Goal: Task Accomplishment & Management: Manage account settings

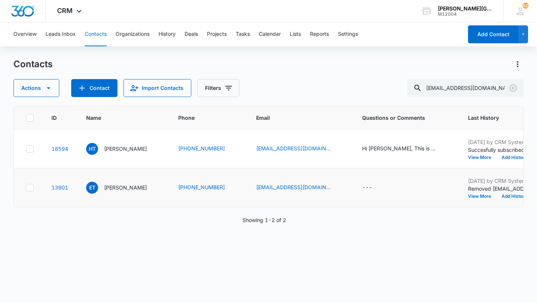
click at [31, 187] on icon at bounding box center [30, 187] width 4 height 3
click at [26, 187] on input "checkbox" at bounding box center [26, 187] width 0 height 0
checkbox input "true"
click at [29, 150] on icon at bounding box center [29, 148] width 7 height 7
click at [26, 149] on input "checkbox" at bounding box center [26, 148] width 0 height 0
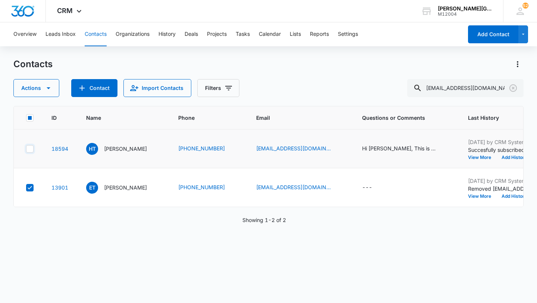
checkbox input "true"
click at [44, 90] on icon "button" at bounding box center [48, 88] width 9 height 9
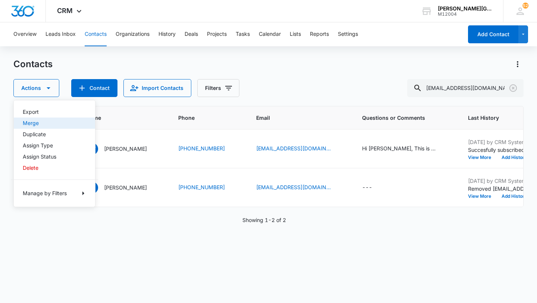
click at [35, 124] on div "Merge" at bounding box center [50, 122] width 54 height 5
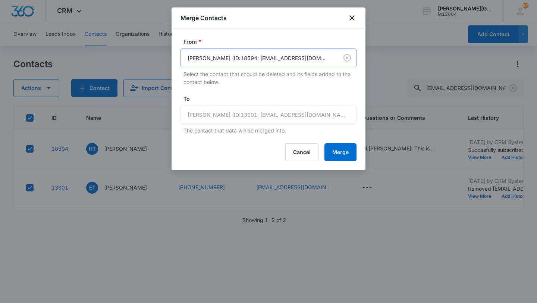
click at [219, 65] on div "[PERSON_NAME] (ID:18594; [EMAIL_ADDRESS][DOMAIN_NAME]; 4152865832)" at bounding box center [259, 58] width 157 height 17
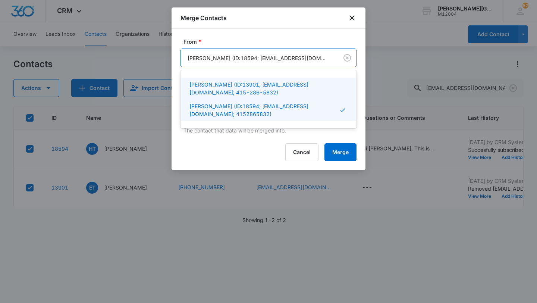
click at [219, 82] on p "[PERSON_NAME] (ID:13901; [EMAIL_ADDRESS][DOMAIN_NAME]; 415-286-5832)" at bounding box center [267, 89] width 157 height 16
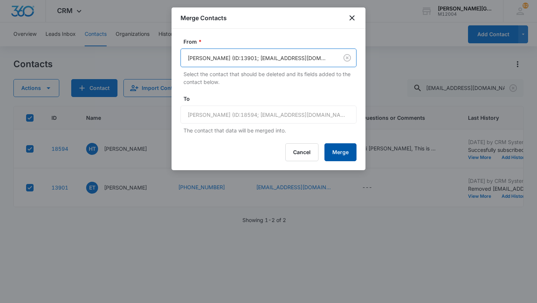
click at [342, 153] on button "Merge" at bounding box center [340, 152] width 32 height 18
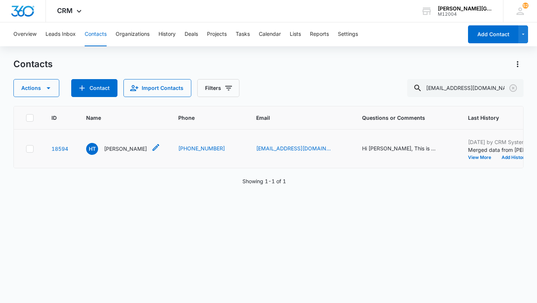
click at [126, 148] on p "[PERSON_NAME]" at bounding box center [125, 149] width 43 height 8
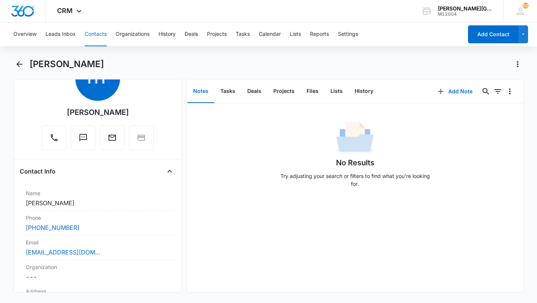
scroll to position [49, 0]
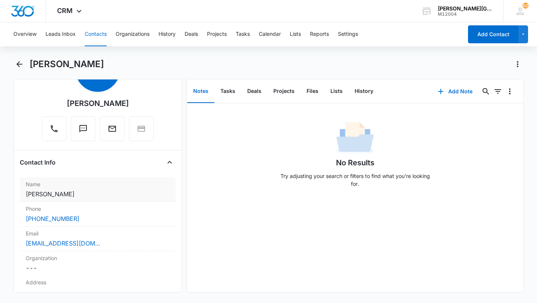
click at [88, 193] on dd "Cancel Save Changes [PERSON_NAME]" at bounding box center [98, 193] width 144 height 9
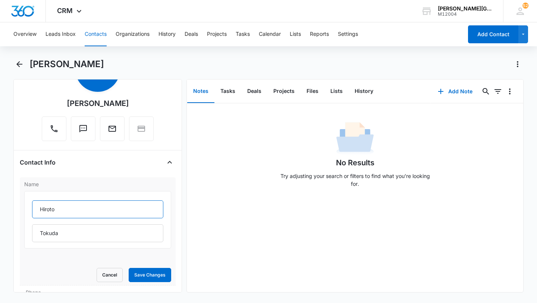
click at [70, 210] on input "Hiroto" at bounding box center [97, 209] width 131 height 18
paste input "Eita"
click at [63, 210] on input "Hiroto & Eita" at bounding box center [97, 209] width 131 height 18
type input "Hiroto & Eita"
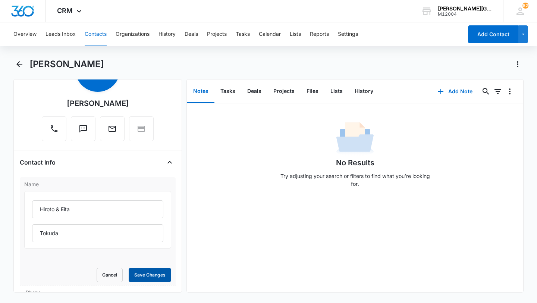
click at [156, 273] on button "Save Changes" at bounding box center [150, 275] width 43 height 14
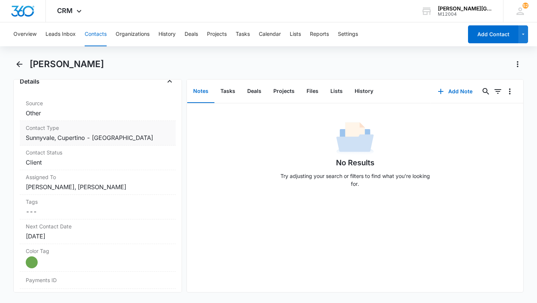
scroll to position [369, 0]
click at [100, 188] on dd "Cancel Save Changes [PERSON_NAME], [PERSON_NAME]" at bounding box center [98, 187] width 144 height 9
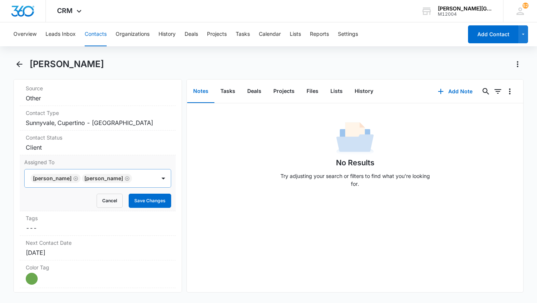
scroll to position [301, 0]
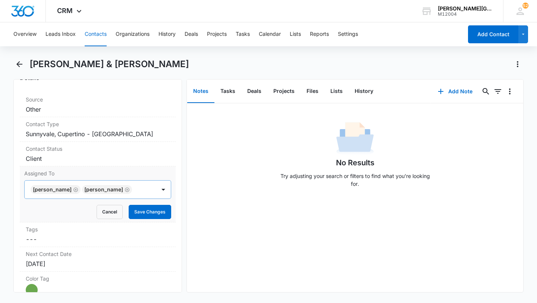
click at [75, 187] on icon "Remove Mikeala Ditgen" at bounding box center [75, 189] width 4 height 4
click at [78, 187] on icon "Remove Maguy Olga Palluel-Blanc" at bounding box center [75, 189] width 4 height 4
click at [103, 184] on div at bounding box center [88, 189] width 115 height 10
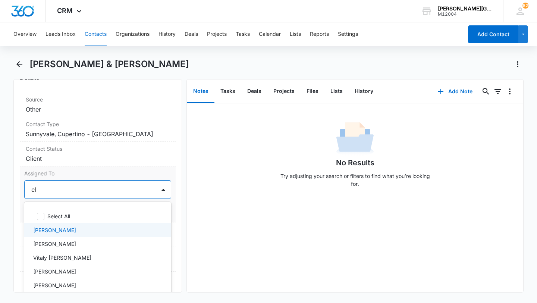
type input "[PERSON_NAME]"
click at [73, 226] on p "[PERSON_NAME]" at bounding box center [54, 230] width 43 height 8
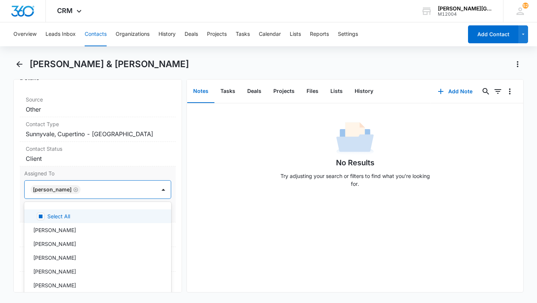
click at [131, 188] on form "option [PERSON_NAME], selected. Select All, 1 of 27. 27 results available. Use …" at bounding box center [97, 199] width 147 height 39
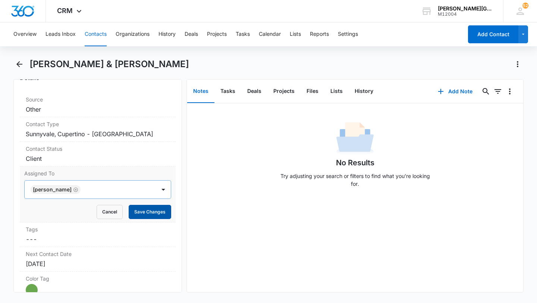
click at [147, 205] on button "Save Changes" at bounding box center [150, 212] width 43 height 14
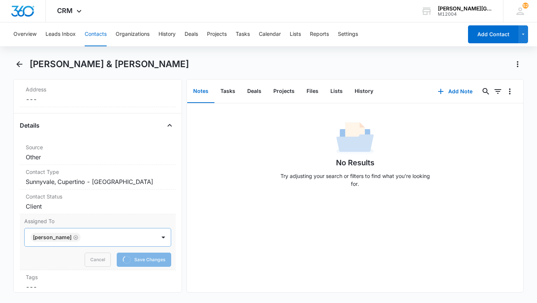
scroll to position [251, 0]
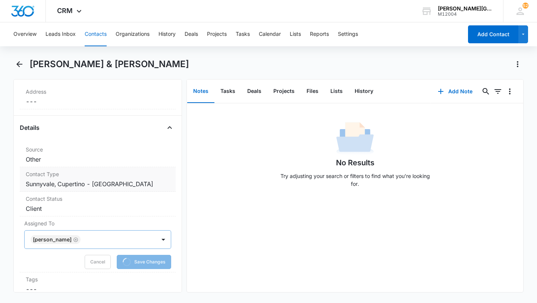
click at [154, 179] on dd "Cancel Save Changes Sunnyvale, Cupertino - De Anza College" at bounding box center [98, 183] width 144 height 9
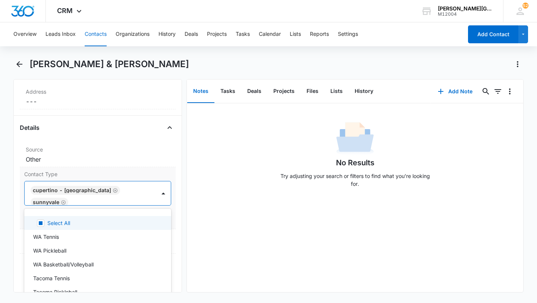
click at [153, 185] on div "Cupertino - [GEOGRAPHIC_DATA] [GEOGRAPHIC_DATA]" at bounding box center [90, 193] width 131 height 24
type input "c"
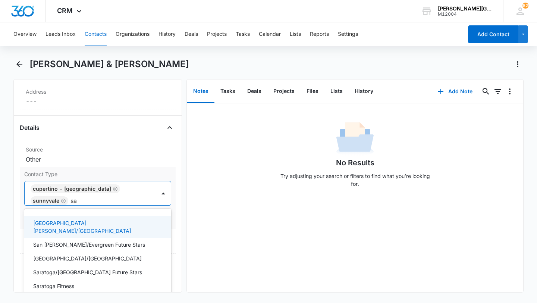
type input "sar"
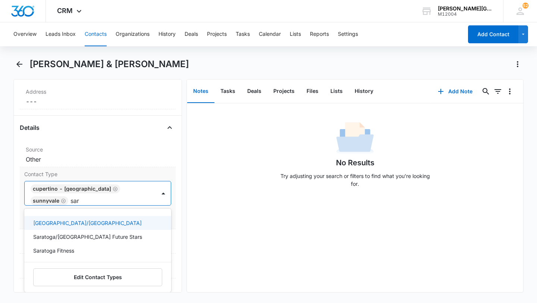
click at [120, 219] on div "[GEOGRAPHIC_DATA]/[GEOGRAPHIC_DATA]" at bounding box center [97, 223] width 128 height 8
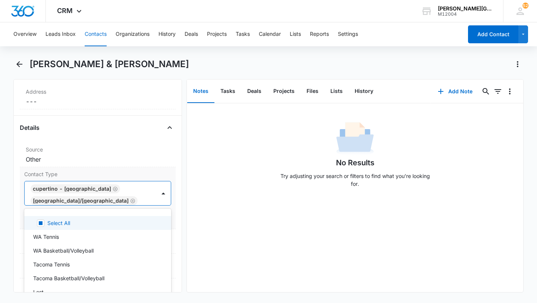
scroll to position [12, 0]
type input "sou"
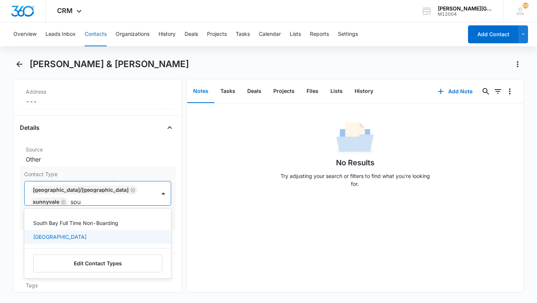
click at [81, 233] on div "[GEOGRAPHIC_DATA]" at bounding box center [97, 237] width 128 height 8
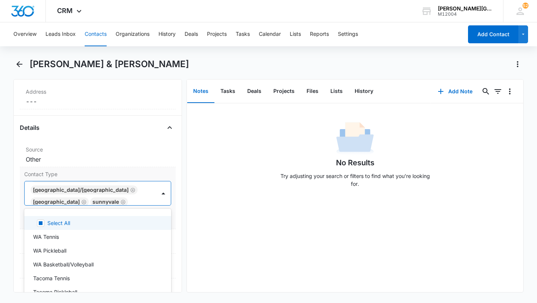
click at [131, 197] on div at bounding box center [138, 202] width 16 height 10
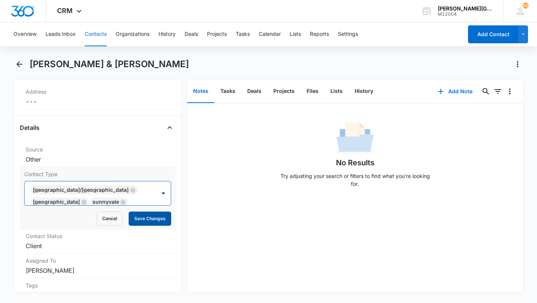
click at [139, 211] on button "Save Changes" at bounding box center [150, 218] width 43 height 14
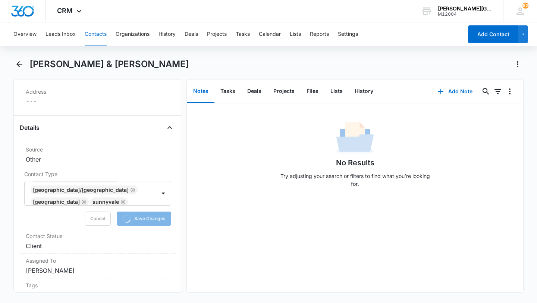
click at [98, 36] on button "Contacts" at bounding box center [96, 34] width 22 height 24
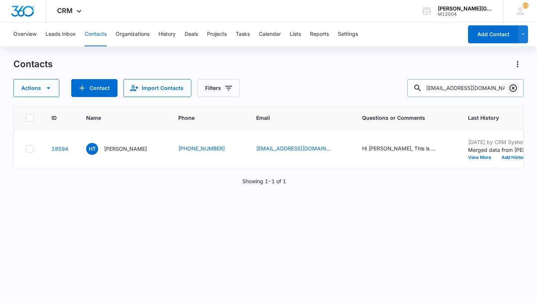
click at [509, 86] on icon "Clear" at bounding box center [513, 88] width 9 height 9
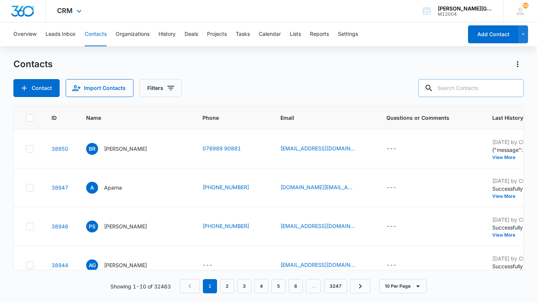
paste input "[PERSON_NAME][DOMAIN_NAME][EMAIL_ADDRESS][PERSON_NAME][DOMAIN_NAME]"
type input "[PERSON_NAME][DOMAIN_NAME][EMAIL_ADDRESS][PERSON_NAME][DOMAIN_NAME]"
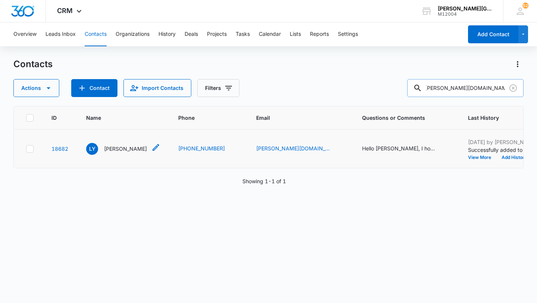
click at [116, 153] on p "[PERSON_NAME]" at bounding box center [125, 149] width 43 height 8
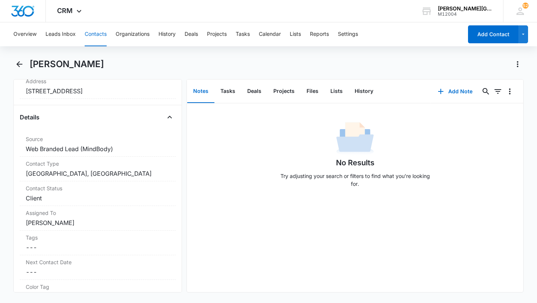
scroll to position [258, 0]
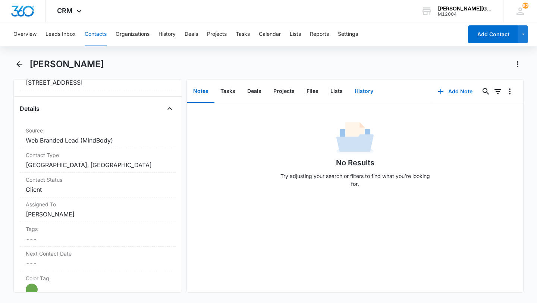
click at [368, 94] on button "History" at bounding box center [364, 91] width 31 height 23
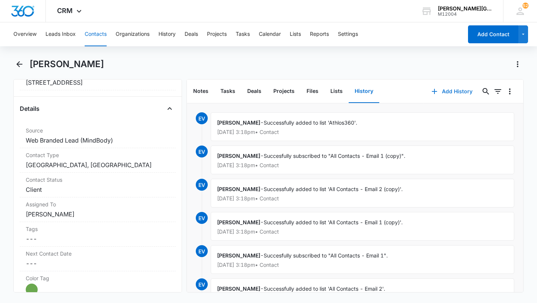
click at [434, 94] on icon "button" at bounding box center [434, 91] width 9 height 9
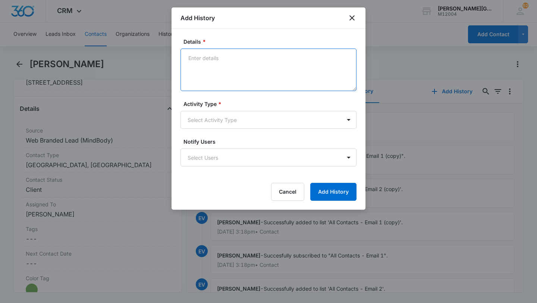
click at [236, 87] on textarea "Details *" at bounding box center [269, 69] width 176 height 43
paste textarea "Hello [PERSON_NAME], Hope this email finds you well! It’s been a while since [P…"
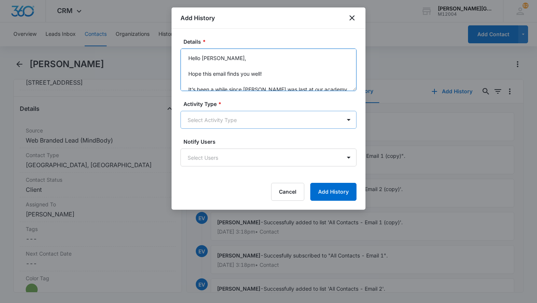
type textarea "Hello [PERSON_NAME], Hope this email finds you well! It’s been a while since [P…"
click at [234, 117] on body "CRM Apps Reputation Websites Forms CRM Email Social Shop Payments POS Content A…" at bounding box center [268, 151] width 537 height 303
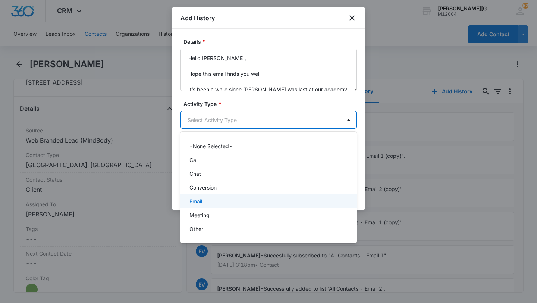
click at [212, 205] on div "Email" at bounding box center [267, 201] width 157 height 8
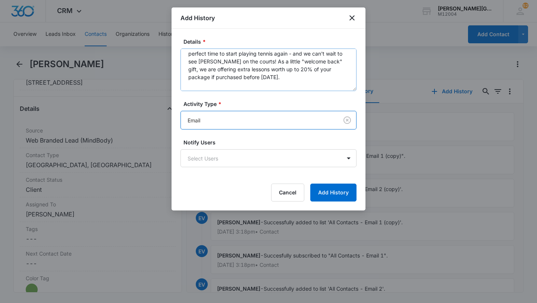
scroll to position [107, 0]
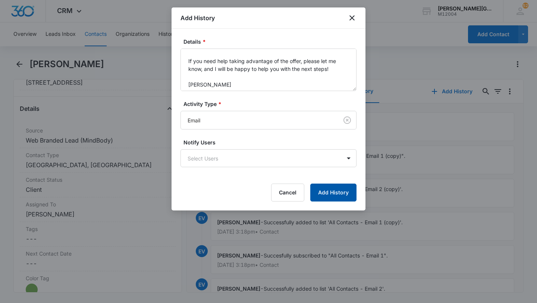
click at [327, 187] on button "Add History" at bounding box center [333, 193] width 46 height 18
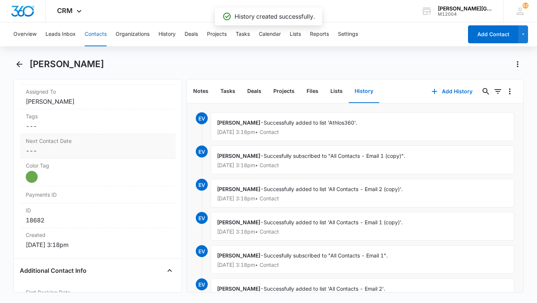
click at [63, 143] on label "Next Contact Date" at bounding box center [98, 141] width 144 height 8
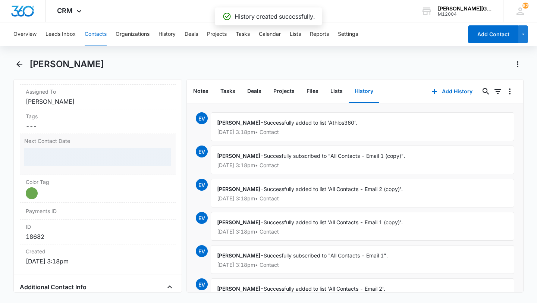
scroll to position [389, 0]
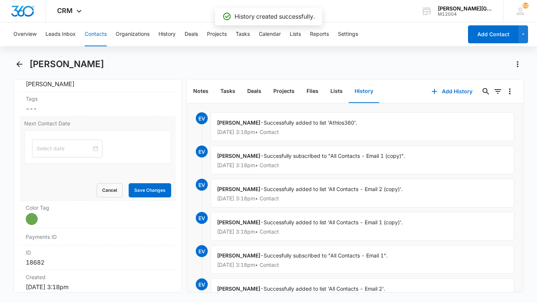
click at [63, 143] on div at bounding box center [67, 148] width 70 height 18
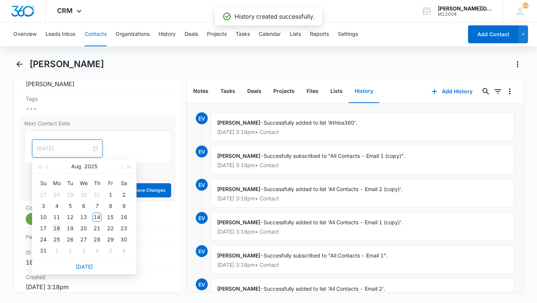
type input "[DATE]"
click at [60, 230] on div "18" at bounding box center [56, 228] width 9 height 9
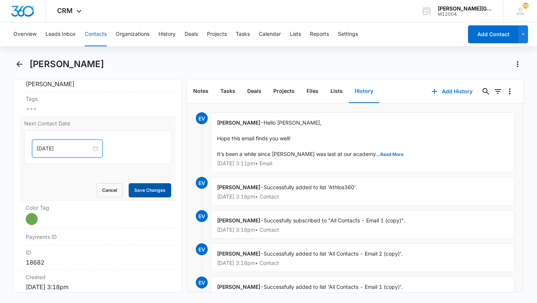
click at [142, 195] on button "Save Changes" at bounding box center [150, 190] width 43 height 14
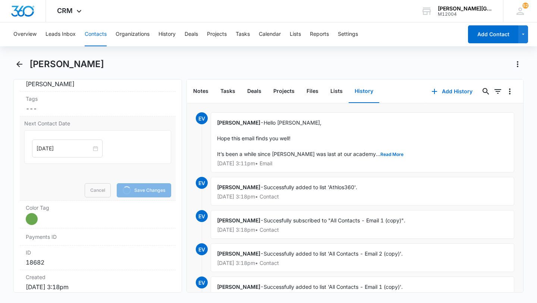
scroll to position [294, 0]
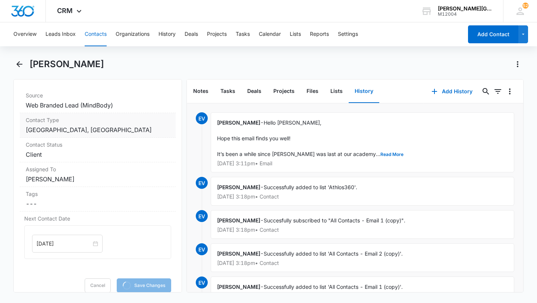
click at [136, 131] on dd "Cancel Save Changes [GEOGRAPHIC_DATA], [GEOGRAPHIC_DATA]" at bounding box center [98, 129] width 144 height 9
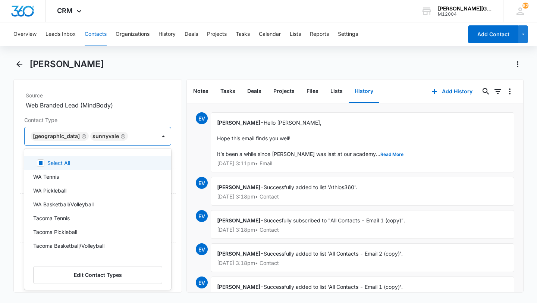
click at [130, 142] on div "[GEOGRAPHIC_DATA]" at bounding box center [90, 136] width 131 height 18
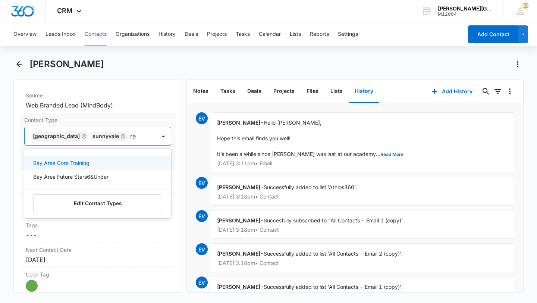
type input "r"
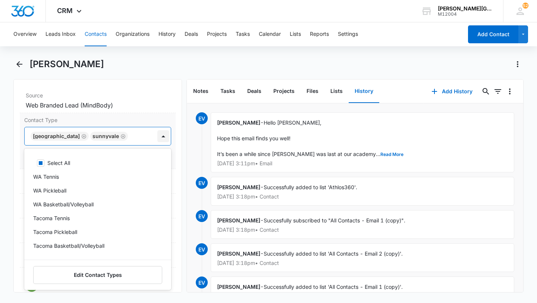
click at [166, 141] on div at bounding box center [163, 136] width 12 height 12
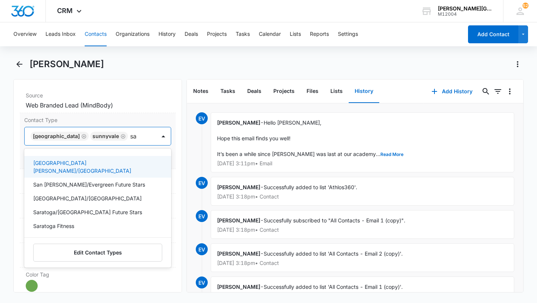
type input "sar"
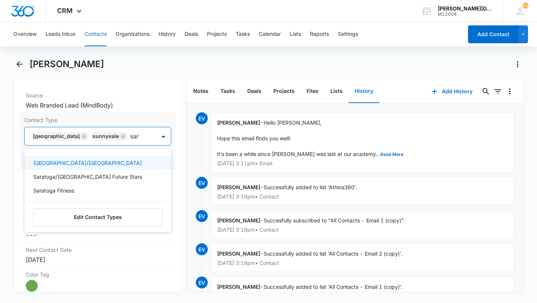
click at [103, 162] on p "[GEOGRAPHIC_DATA]/[GEOGRAPHIC_DATA]" at bounding box center [87, 163] width 109 height 8
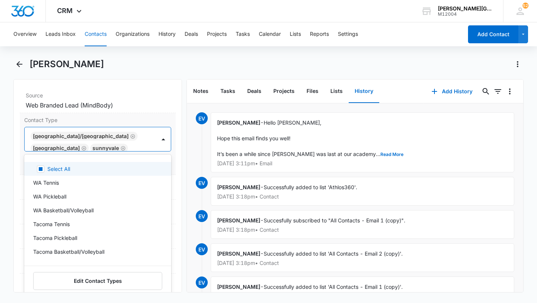
click at [149, 145] on div "[GEOGRAPHIC_DATA]/[GEOGRAPHIC_DATA] [GEOGRAPHIC_DATA] [GEOGRAPHIC_DATA]" at bounding box center [90, 139] width 131 height 24
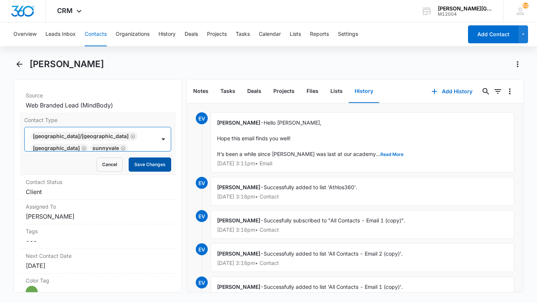
click at [146, 164] on button "Save Changes" at bounding box center [150, 164] width 43 height 14
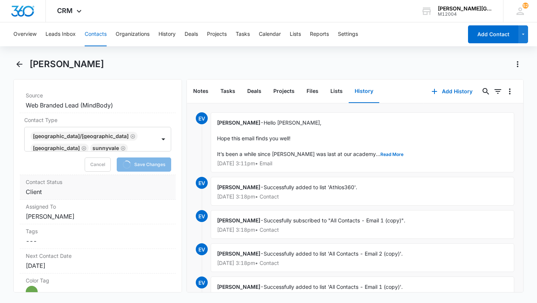
click at [101, 181] on label "Contact Status" at bounding box center [98, 182] width 144 height 8
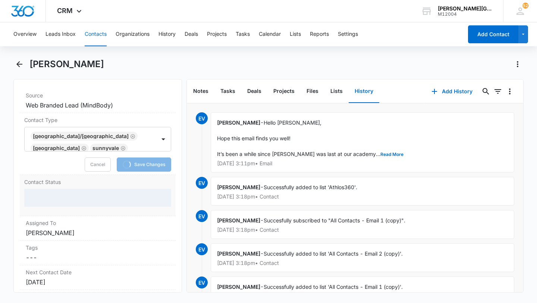
scroll to position [329, 0]
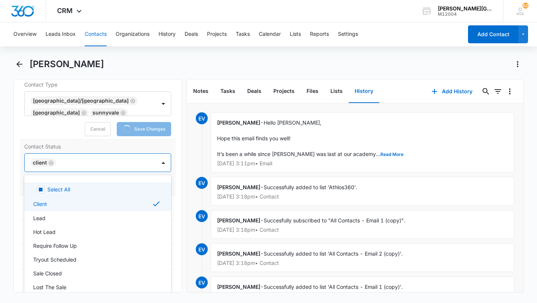
click at [104, 159] on div at bounding box center [102, 162] width 88 height 10
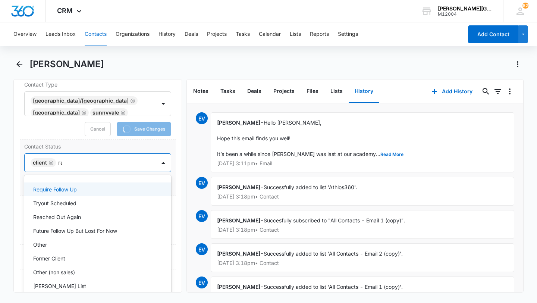
type input "rea"
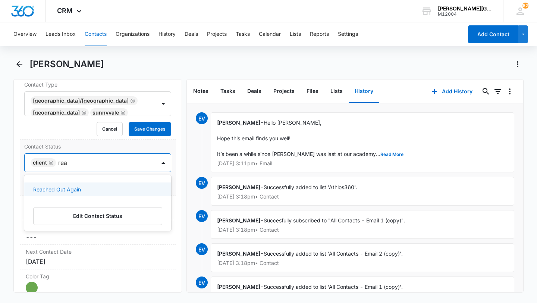
click at [98, 188] on div "Reached Out Again" at bounding box center [97, 189] width 128 height 8
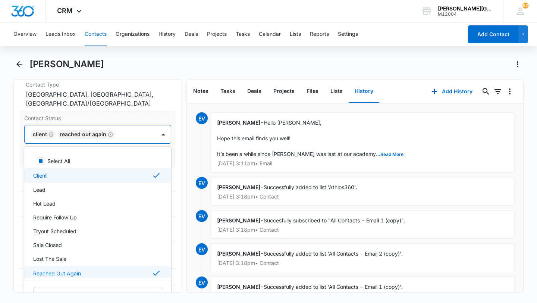
click at [131, 173] on div "Client" at bounding box center [97, 175] width 128 height 9
click at [78, 172] on div "Client" at bounding box center [97, 175] width 128 height 8
click at [138, 133] on div at bounding box center [131, 134] width 29 height 10
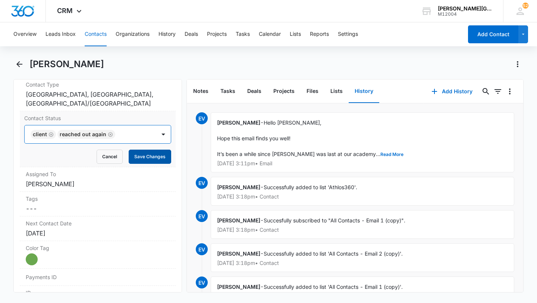
click at [137, 154] on button "Save Changes" at bounding box center [150, 157] width 43 height 14
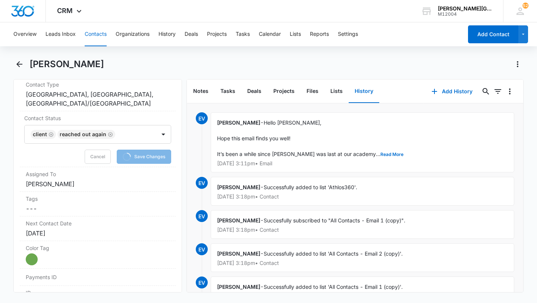
click at [93, 37] on button "Contacts" at bounding box center [96, 34] width 22 height 24
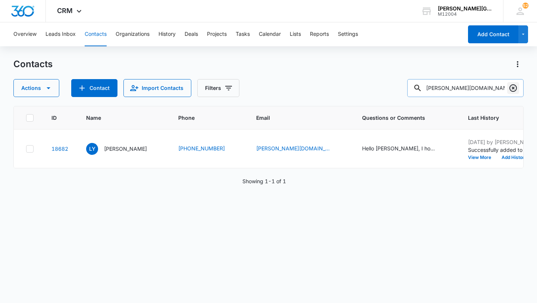
click at [514, 88] on icon "Clear" at bounding box center [513, 88] width 9 height 9
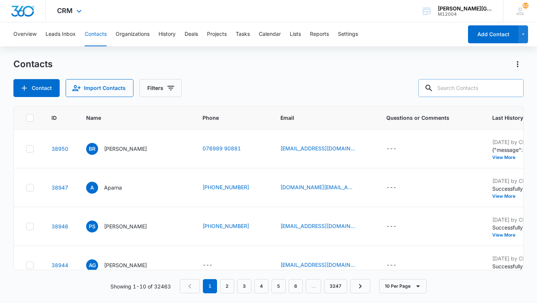
paste input "[EMAIL_ADDRESS][DOMAIN_NAME]"
type input "[EMAIL_ADDRESS][DOMAIN_NAME]"
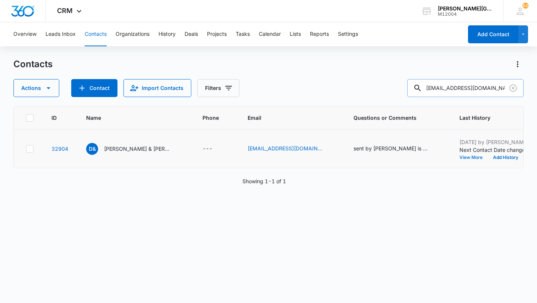
click at [460, 157] on button "View More" at bounding box center [474, 157] width 28 height 4
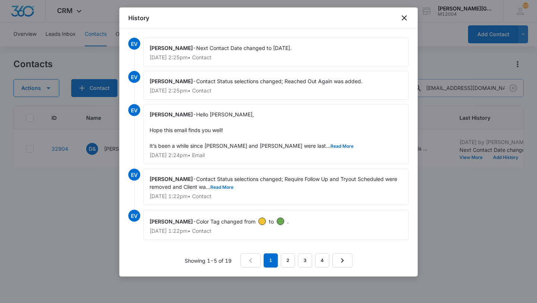
click at [473, 188] on div at bounding box center [268, 151] width 537 height 303
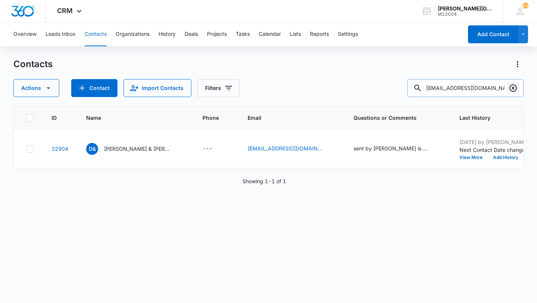
click at [515, 85] on icon "Clear" at bounding box center [513, 87] width 7 height 7
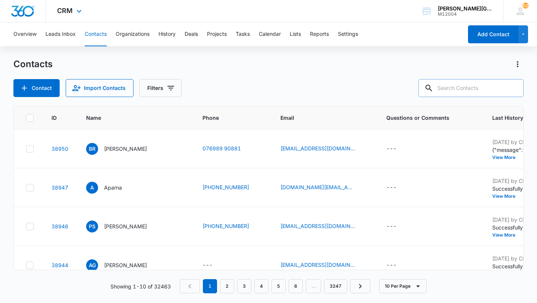
paste input "[EMAIL_ADDRESS][DOMAIN_NAME]"
type input "[EMAIL_ADDRESS][DOMAIN_NAME]"
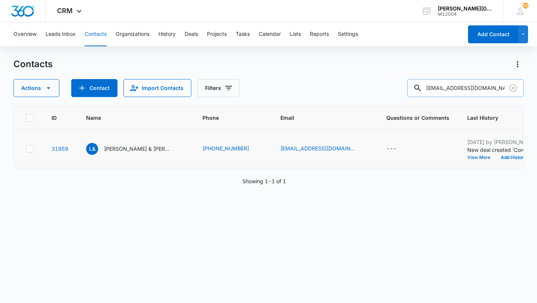
click at [467, 155] on button "View More" at bounding box center [481, 157] width 28 height 4
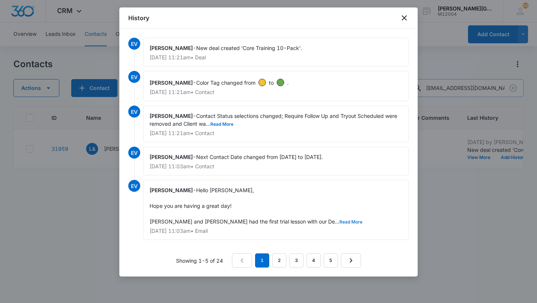
click at [339, 222] on button "Read More" at bounding box center [350, 222] width 23 height 4
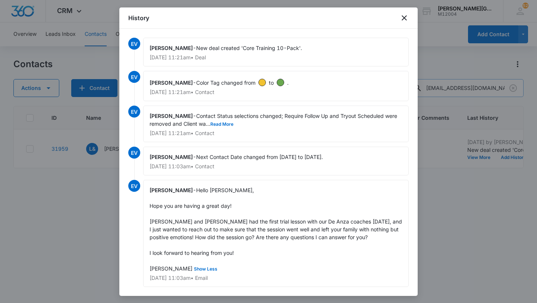
click at [486, 207] on div at bounding box center [268, 151] width 537 height 303
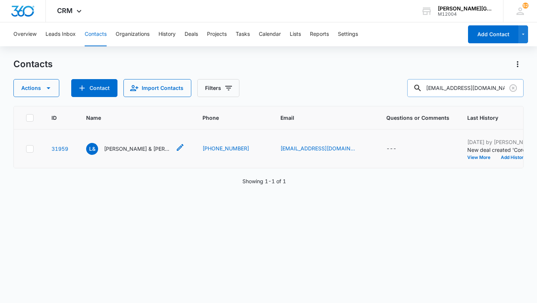
click at [125, 148] on p "[PERSON_NAME] & [PERSON_NAME]" at bounding box center [137, 149] width 67 height 8
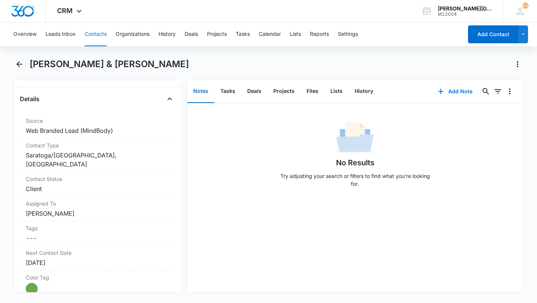
scroll to position [280, 0]
click at [365, 89] on button "History" at bounding box center [364, 91] width 31 height 23
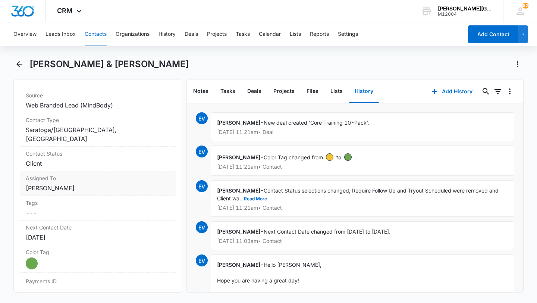
scroll to position [309, 0]
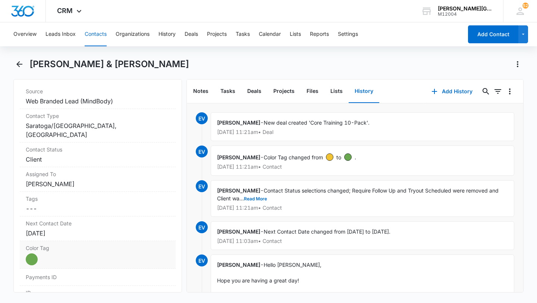
click at [56, 244] on label "Color Tag" at bounding box center [98, 248] width 144 height 8
click at [43, 257] on div at bounding box center [40, 261] width 9 height 9
click at [150, 298] on button "Save Changes" at bounding box center [150, 305] width 43 height 14
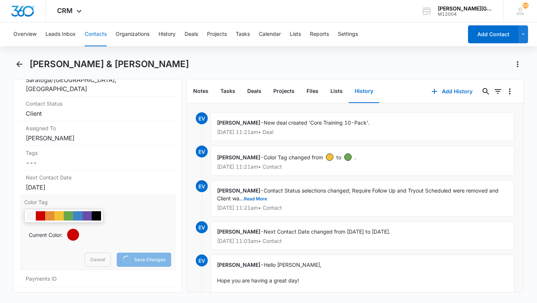
scroll to position [355, 0]
click at [62, 109] on dd "Cancel Save Changes Client" at bounding box center [98, 113] width 144 height 9
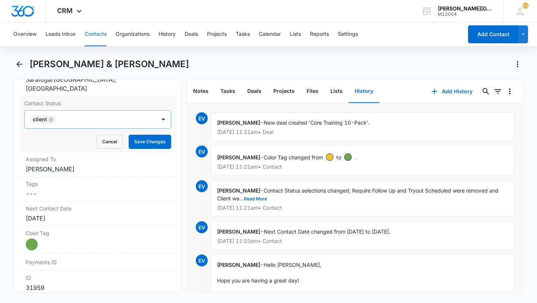
click at [54, 115] on div "Client" at bounding box center [43, 119] width 25 height 9
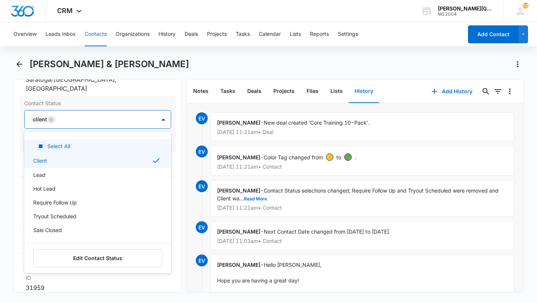
click at [51, 117] on icon "Remove Client" at bounding box center [50, 120] width 5 height 6
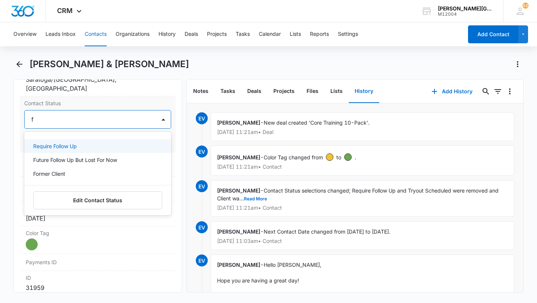
type input "fo"
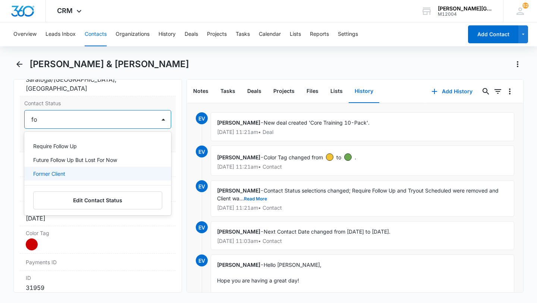
click at [50, 170] on p "Former Client" at bounding box center [49, 174] width 32 height 8
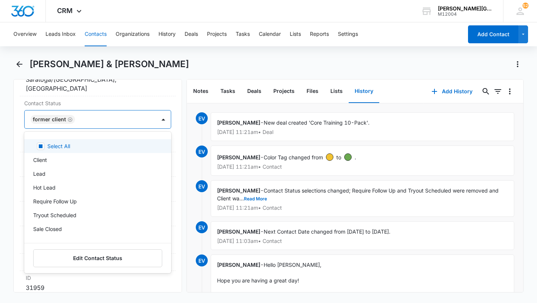
click at [157, 110] on div at bounding box center [163, 119] width 15 height 18
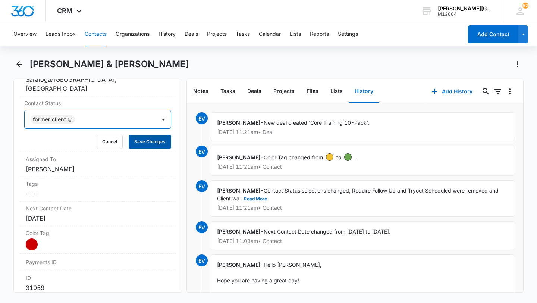
click at [150, 135] on button "Save Changes" at bounding box center [150, 142] width 43 height 14
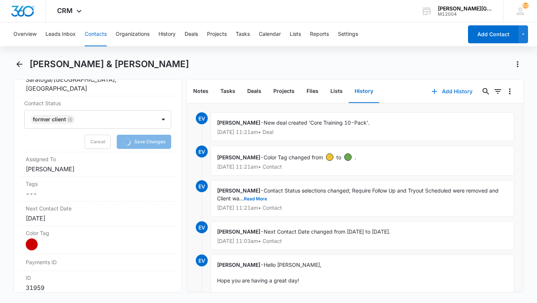
click at [441, 95] on button "Add History" at bounding box center [452, 91] width 56 height 18
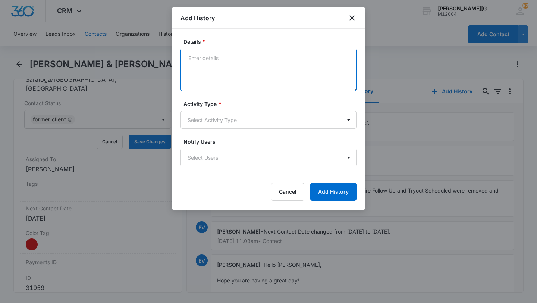
click at [227, 73] on textarea "Details *" at bounding box center [269, 69] width 176 height 43
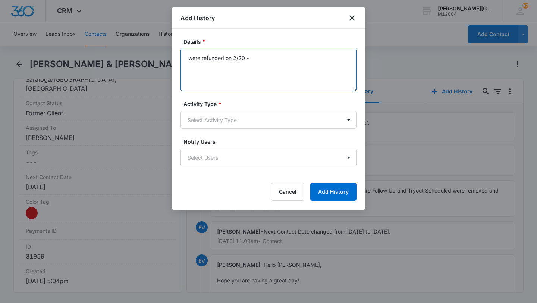
paste textarea "were super rude to coaches, refund approved by [PERSON_NAME]"
click at [261, 61] on textarea "were refunded on 2/20 - were super rude to coaches, refund approved by [PERSON_…" at bounding box center [269, 69] width 176 height 43
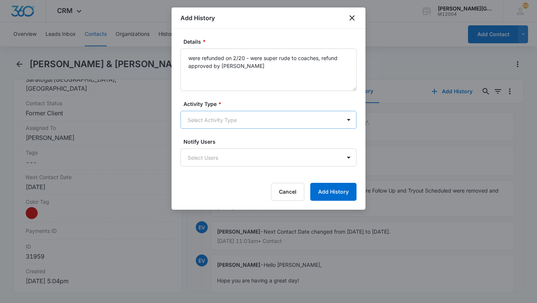
click at [233, 124] on body "CRM Apps Reputation Websites Forms CRM Email Social Shop Payments POS Content A…" at bounding box center [268, 151] width 537 height 303
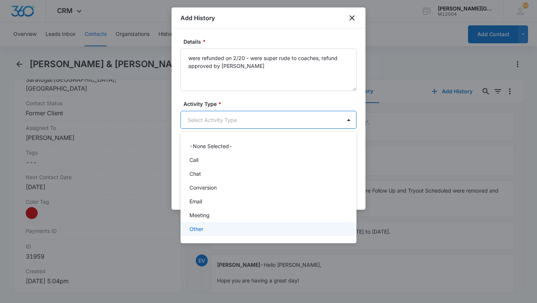
click at [202, 229] on p "Other" at bounding box center [196, 229] width 14 height 8
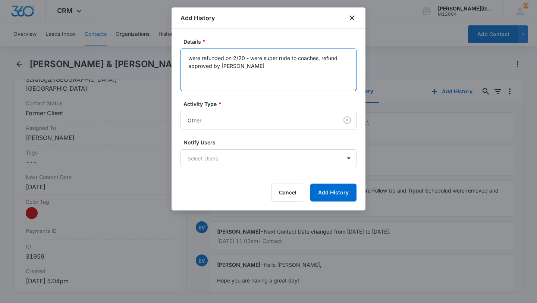
click at [299, 60] on textarea "were refunded on 2/20 - were super rude to coaches, refund approved by [PERSON_…" at bounding box center [269, 69] width 176 height 43
type textarea "were refunded on 2/20 - were super rude to the coaches, refund approved by [PER…"
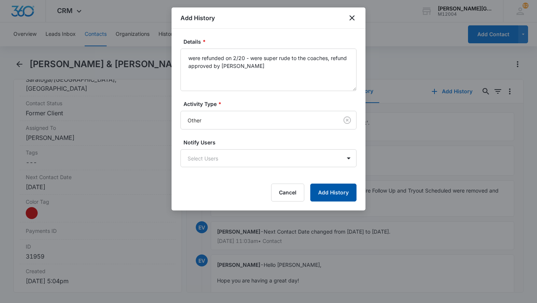
click at [342, 201] on button "Add History" at bounding box center [333, 193] width 46 height 18
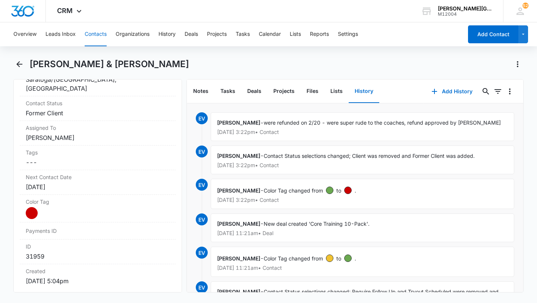
click at [96, 42] on button "Contacts" at bounding box center [96, 34] width 22 height 24
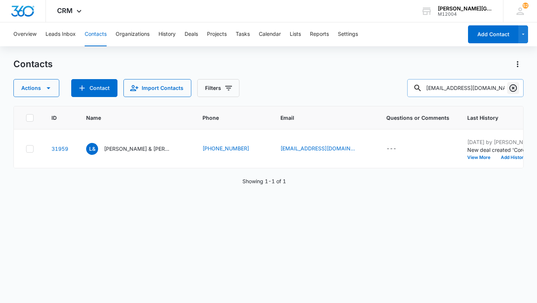
click at [512, 87] on icon "Clear" at bounding box center [513, 87] width 7 height 7
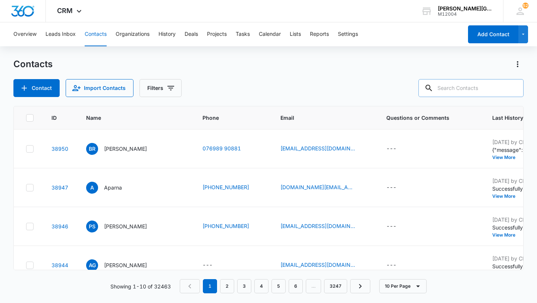
paste input "[EMAIL_ADDRESS][DOMAIN_NAME]"
type input "[EMAIL_ADDRESS][DOMAIN_NAME]"
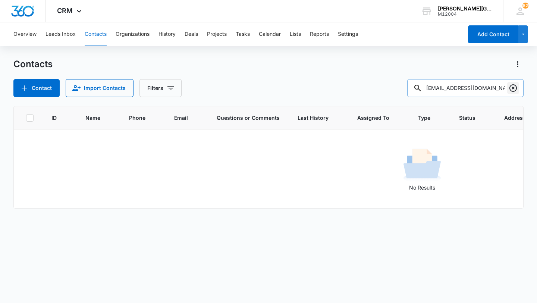
click at [509, 86] on icon "Clear" at bounding box center [513, 88] width 9 height 9
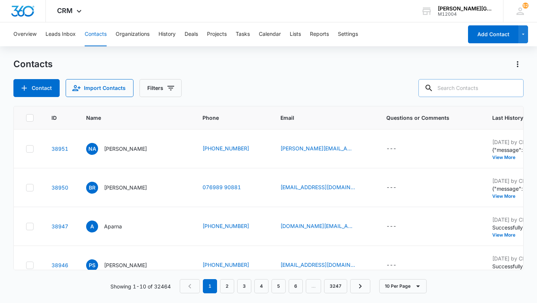
paste input "[EMAIL_ADDRESS][MEDICAL_DATA][DOMAIN_NAME]"
type input "[EMAIL_ADDRESS][MEDICAL_DATA][DOMAIN_NAME]"
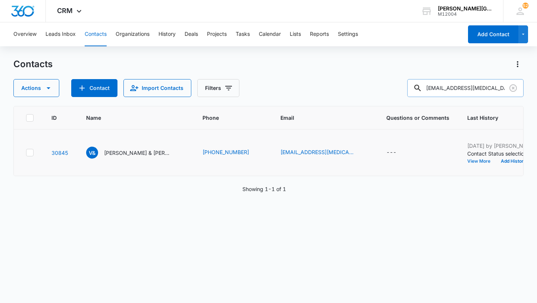
click at [467, 162] on button "View More" at bounding box center [481, 161] width 28 height 4
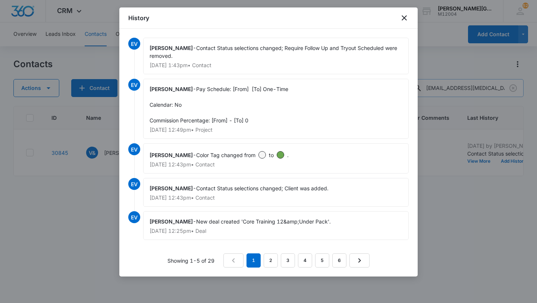
click at [427, 160] on div at bounding box center [268, 151] width 537 height 303
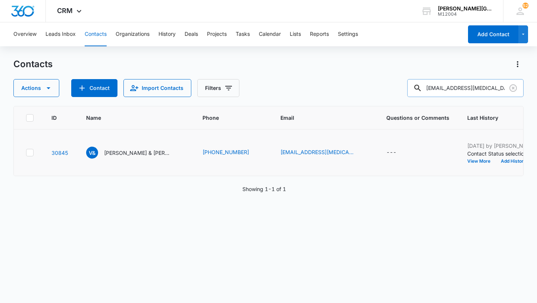
click at [491, 164] on td "[DATE] by [PERSON_NAME] Contact Status selections changed; Require Follow Up an…" at bounding box center [513, 152] width 111 height 47
click at [496, 161] on button "Add History" at bounding box center [514, 161] width 36 height 4
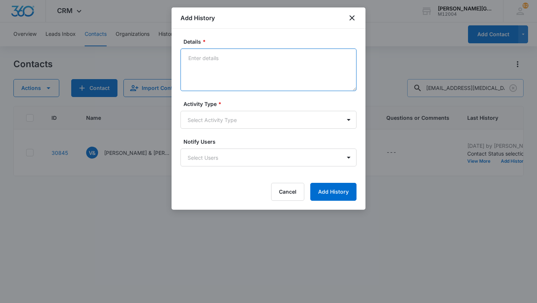
click at [241, 67] on textarea "Details *" at bounding box center [269, 69] width 176 height 43
paste textarea "Hi [PERSON_NAME], Hope this email finds you well! It’s been a while since [PERS…"
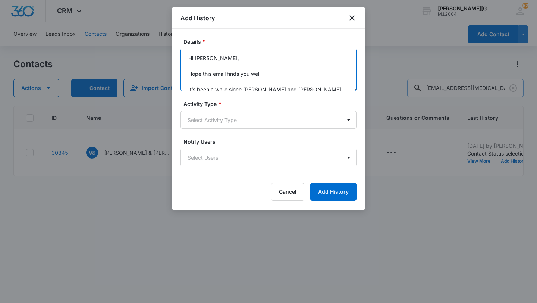
scroll to position [112, 0]
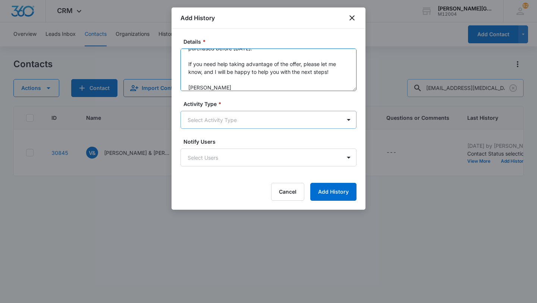
type textarea "Hi [PERSON_NAME], Hope this email finds you well! It’s been a while since [PERS…"
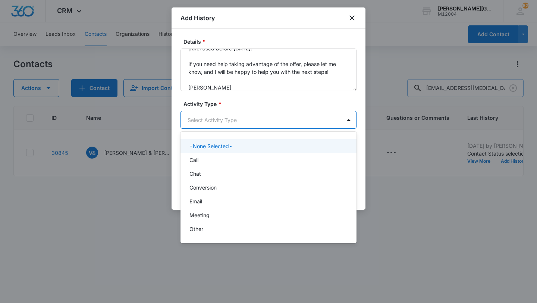
click at [219, 119] on body "CRM Apps Reputation Websites Forms CRM Email Social Shop Payments POS Content A…" at bounding box center [268, 151] width 537 height 303
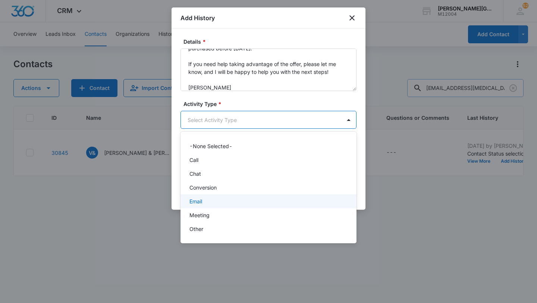
click at [206, 198] on div "Email" at bounding box center [267, 201] width 157 height 8
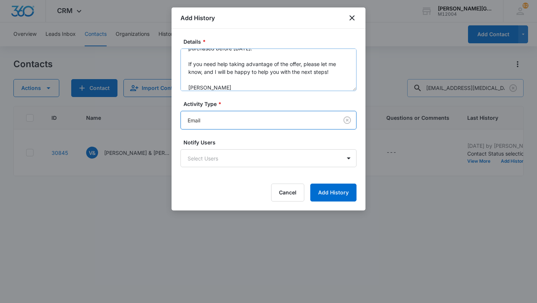
scroll to position [0, 0]
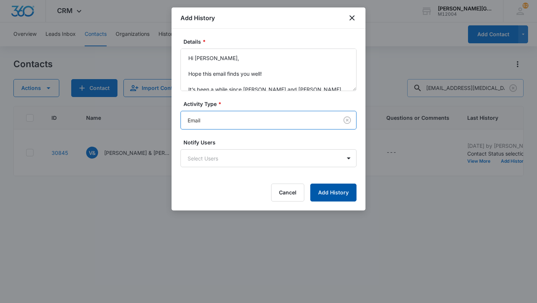
click at [332, 186] on button "Add History" at bounding box center [333, 193] width 46 height 18
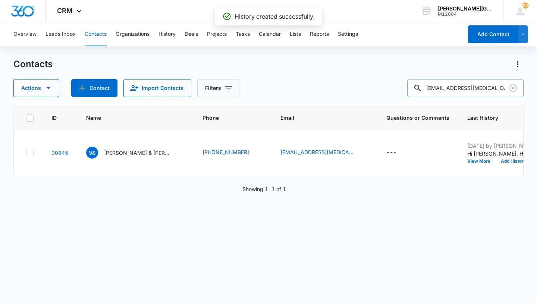
click at [132, 154] on p "[PERSON_NAME] & [PERSON_NAME] & [PERSON_NAME]" at bounding box center [137, 153] width 67 height 8
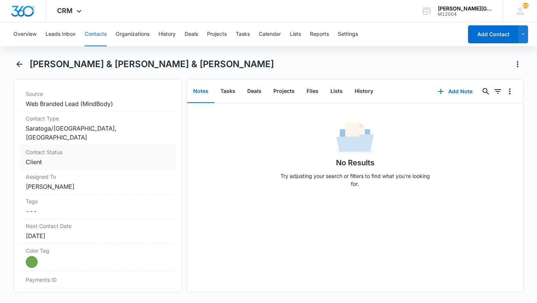
scroll to position [328, 0]
click at [110, 147] on label "Contact Status" at bounding box center [98, 151] width 144 height 8
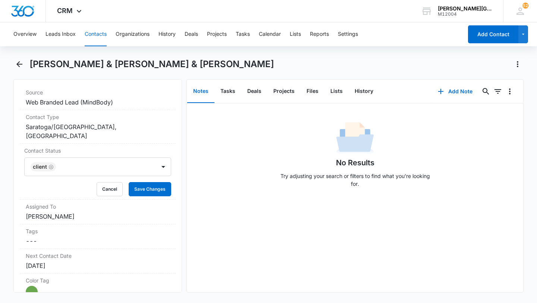
click at [85, 158] on div "Client" at bounding box center [90, 167] width 131 height 18
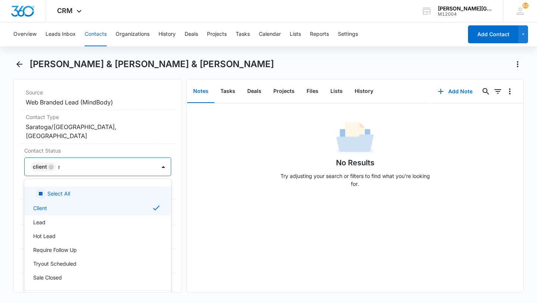
type input "re"
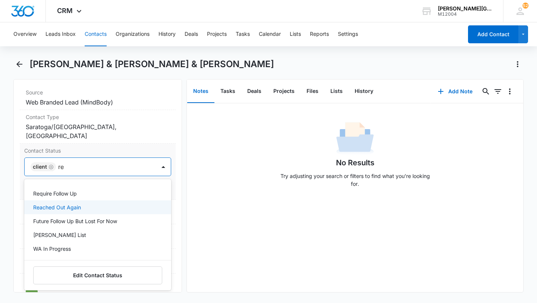
click at [82, 203] on div "Reached Out Again" at bounding box center [97, 207] width 128 height 8
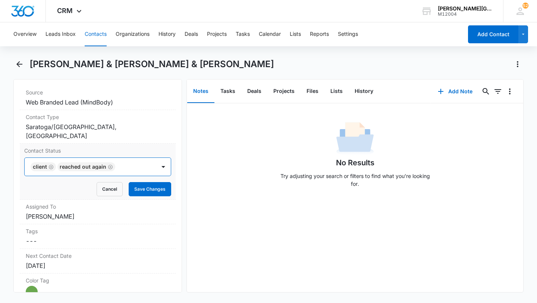
click at [149, 158] on div "Client Reached Out Again" at bounding box center [90, 167] width 131 height 18
click at [149, 182] on button "Save Changes" at bounding box center [150, 189] width 43 height 14
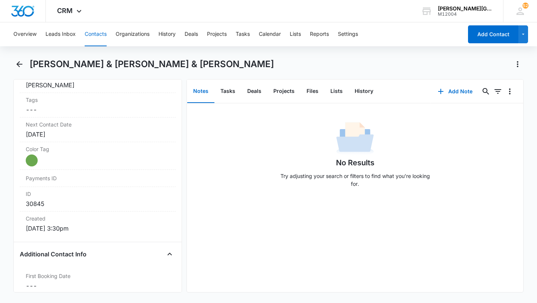
scroll to position [470, 0]
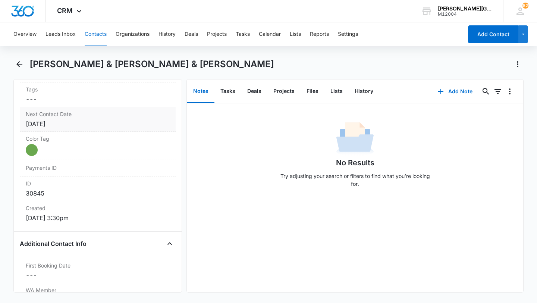
click at [102, 119] on div "[DATE]" at bounding box center [98, 123] width 144 height 9
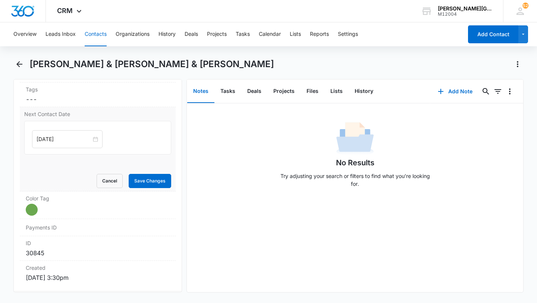
click at [61, 135] on input "[DATE]" at bounding box center [64, 139] width 55 height 8
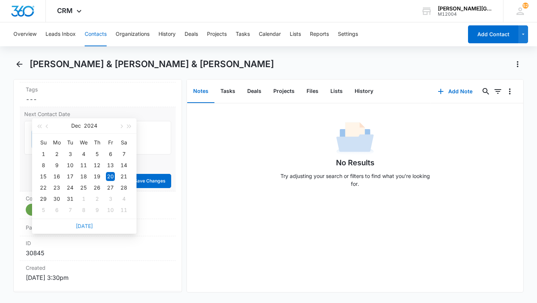
click at [85, 225] on link "[DATE]" at bounding box center [84, 226] width 17 height 6
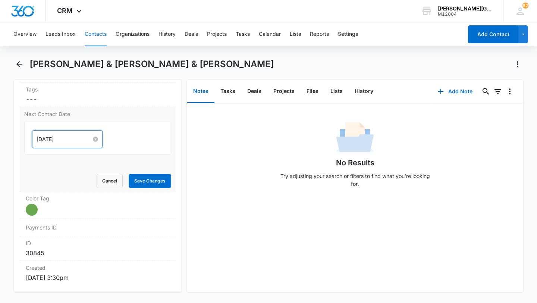
scroll to position [438, 0]
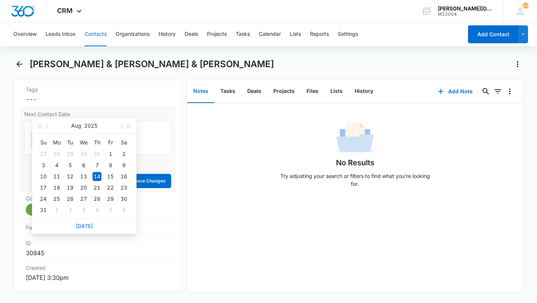
click at [60, 135] on input "[DATE]" at bounding box center [64, 139] width 55 height 8
type input "[DATE]"
click at [57, 185] on div "18" at bounding box center [56, 187] width 9 height 9
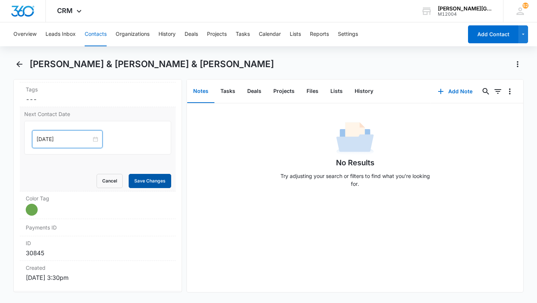
click at [148, 174] on button "Save Changes" at bounding box center [150, 181] width 43 height 14
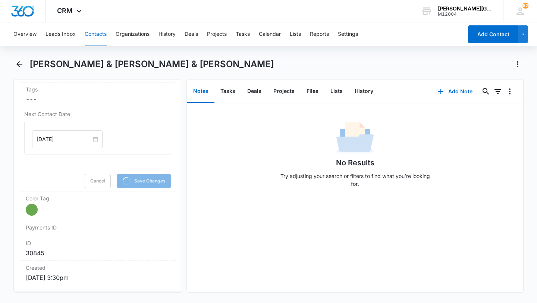
click at [96, 36] on button "Contacts" at bounding box center [96, 34] width 22 height 24
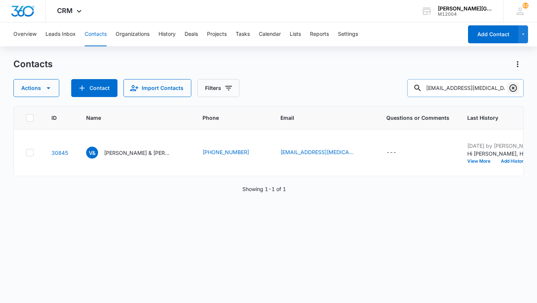
click at [514, 85] on icon "Clear" at bounding box center [513, 87] width 7 height 7
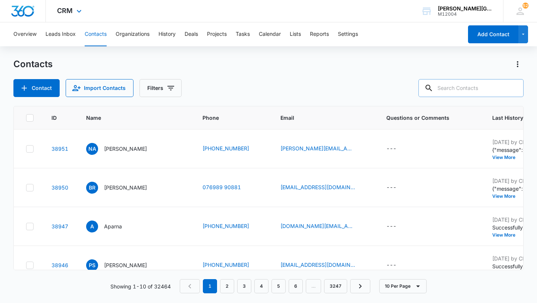
paste input "[EMAIL_ADDRESS][DOMAIN_NAME]"
type input "[EMAIL_ADDRESS][DOMAIN_NAME]"
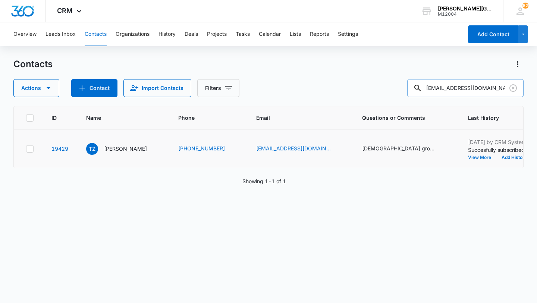
click at [468, 160] on button "View More" at bounding box center [482, 157] width 28 height 4
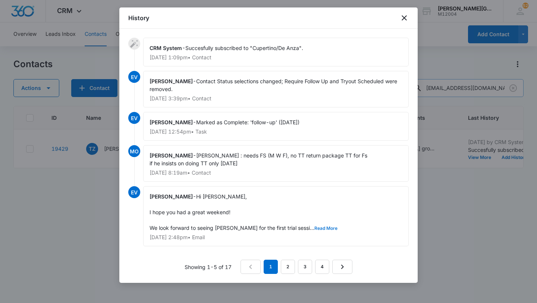
click at [314, 229] on button "Read More" at bounding box center [325, 228] width 23 height 4
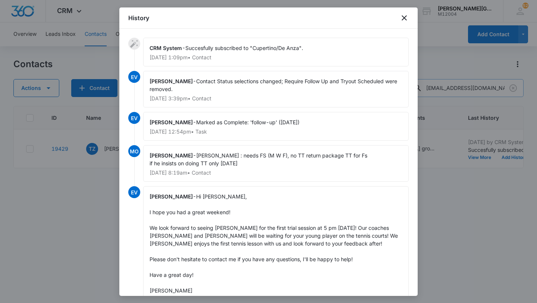
click at [450, 225] on div at bounding box center [268, 151] width 537 height 303
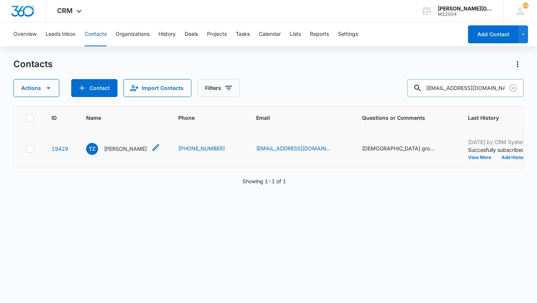
click at [126, 153] on p "[PERSON_NAME]" at bounding box center [125, 149] width 43 height 8
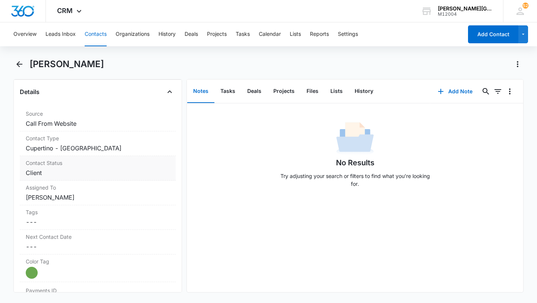
scroll to position [300, 0]
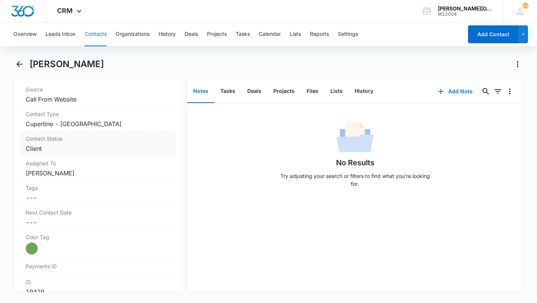
click at [102, 147] on dd "Cancel Save Changes Client" at bounding box center [98, 148] width 144 height 9
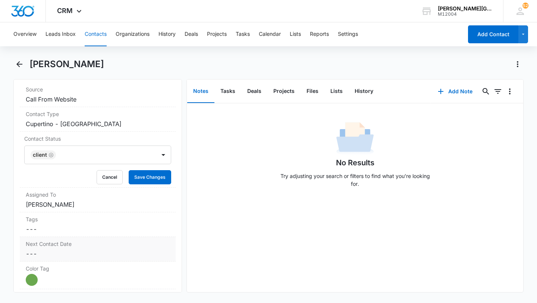
scroll to position [355, 0]
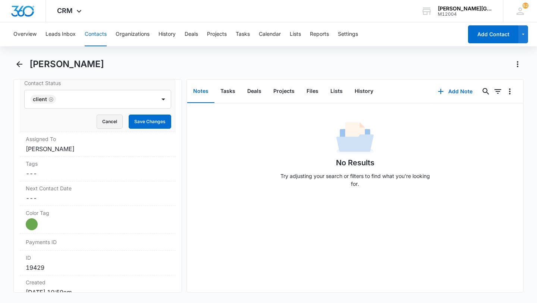
click at [114, 123] on button "Cancel" at bounding box center [110, 122] width 26 height 14
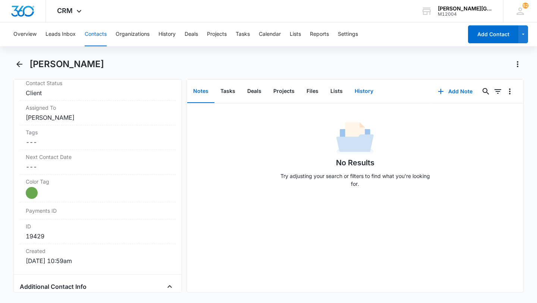
click at [354, 93] on button "History" at bounding box center [364, 91] width 31 height 23
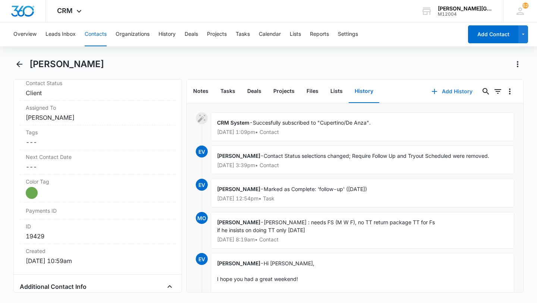
click at [432, 97] on button "Add History" at bounding box center [452, 91] width 56 height 18
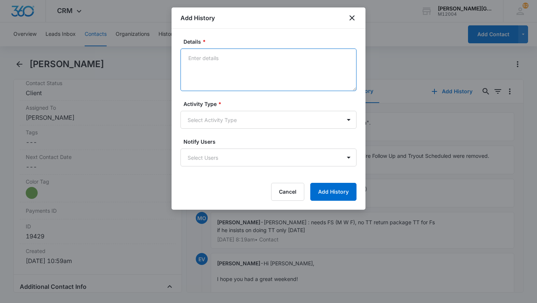
click at [269, 72] on textarea "Details *" at bounding box center [269, 69] width 176 height 43
paste textarea "Hello [PERSON_NAME], Hope this email finds you well! It’s been a while since [P…"
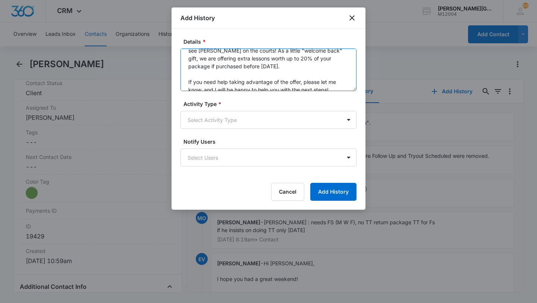
scroll to position [104, 0]
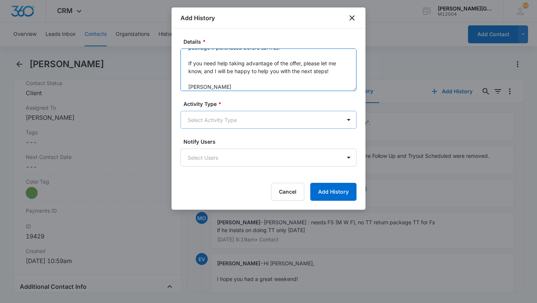
type textarea "Hello [PERSON_NAME], Hope this email finds you well! It’s been a while since [P…"
click at [248, 114] on body "CRM Apps Reputation Websites Forms CRM Email Social Shop Payments POS Content A…" at bounding box center [268, 151] width 537 height 303
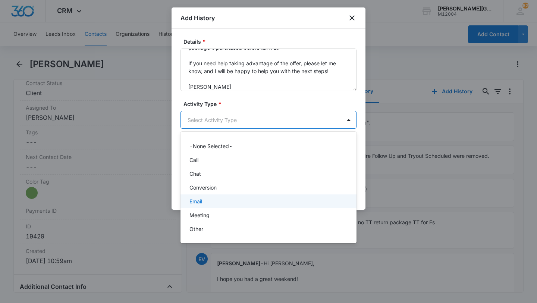
click at [201, 197] on p "Email" at bounding box center [195, 201] width 13 height 8
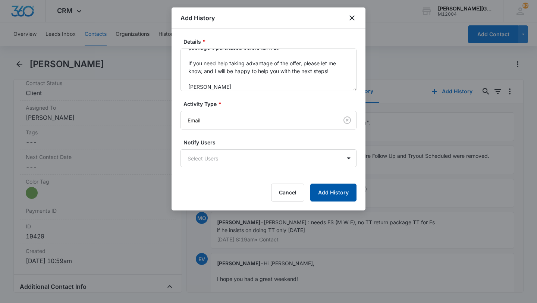
click at [316, 189] on button "Add History" at bounding box center [333, 193] width 46 height 18
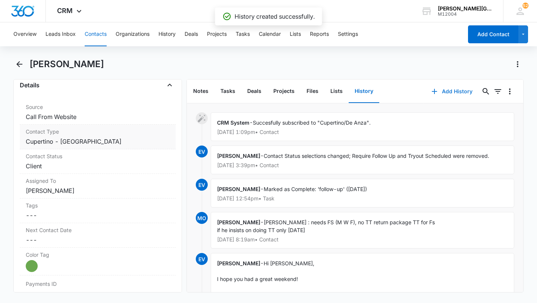
scroll to position [275, 0]
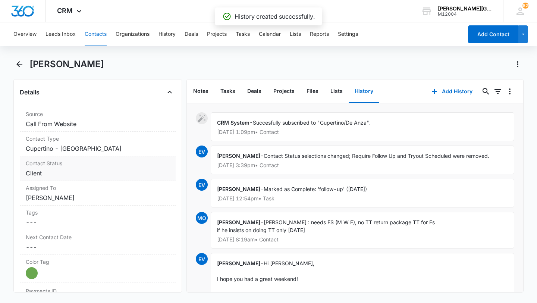
click at [101, 172] on dd "Cancel Save Changes Client" at bounding box center [98, 173] width 144 height 9
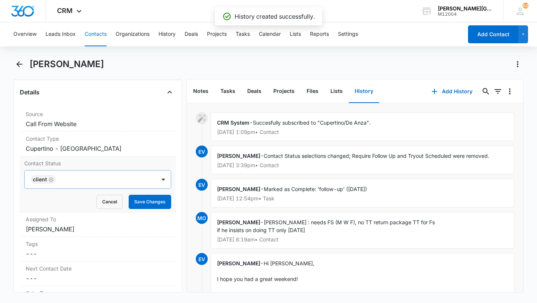
click at [100, 173] on div "Client" at bounding box center [90, 179] width 131 height 18
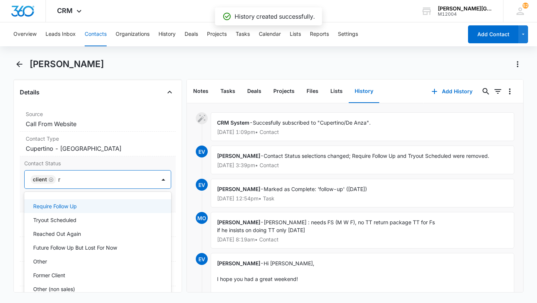
type input "re"
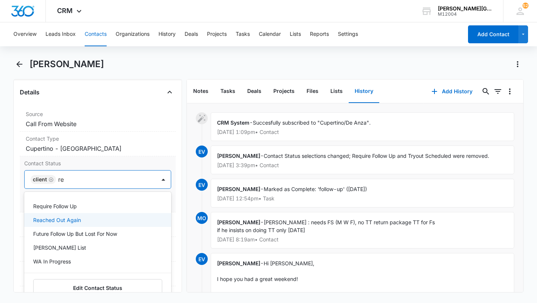
click at [91, 218] on div "Reached Out Again" at bounding box center [97, 220] width 128 height 8
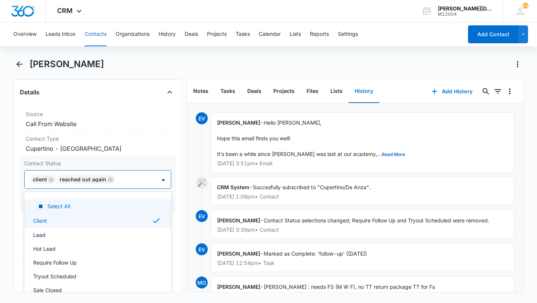
click at [135, 188] on div "Client Reached Out Again" at bounding box center [90, 179] width 131 height 18
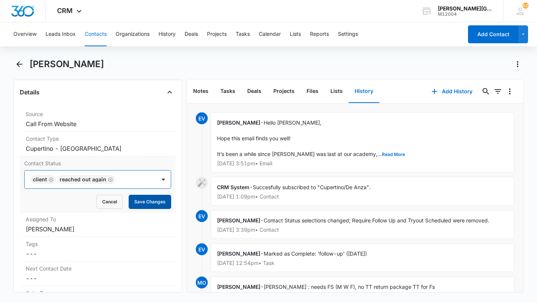
click at [138, 199] on button "Save Changes" at bounding box center [150, 202] width 43 height 14
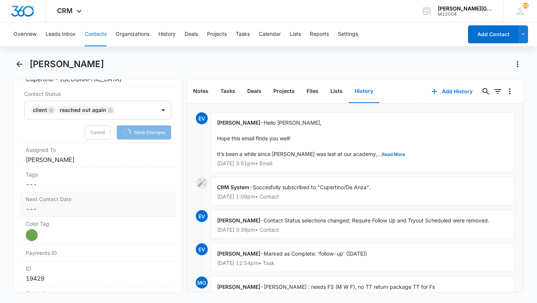
click at [63, 204] on dd "Cancel Save Changes ---" at bounding box center [98, 208] width 144 height 9
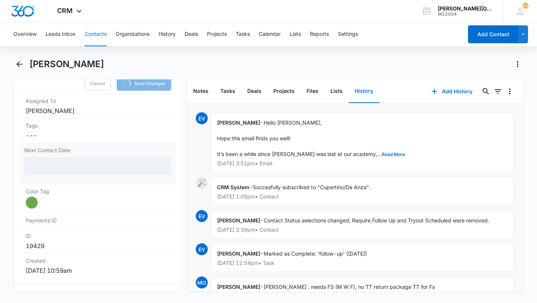
scroll to position [424, 0]
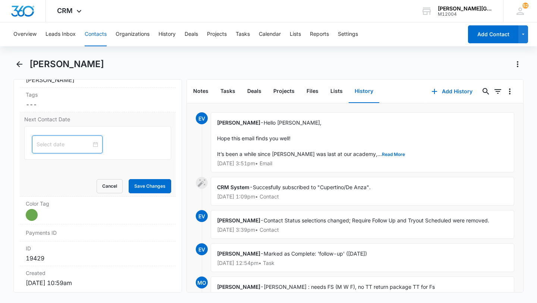
click at [50, 141] on input at bounding box center [64, 144] width 55 height 8
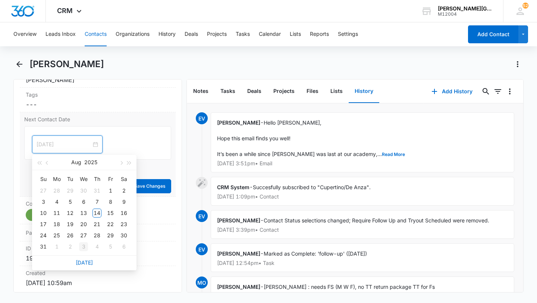
type input "[DATE]"
click at [83, 263] on link "[DATE]" at bounding box center [84, 262] width 17 height 6
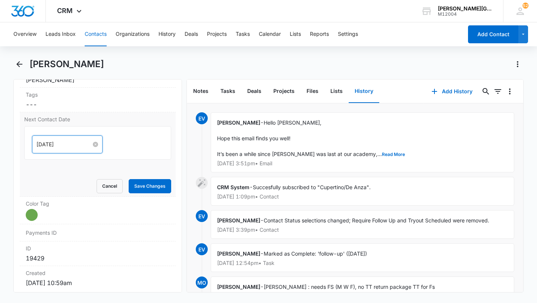
click at [60, 148] on input "[DATE]" at bounding box center [64, 144] width 55 height 8
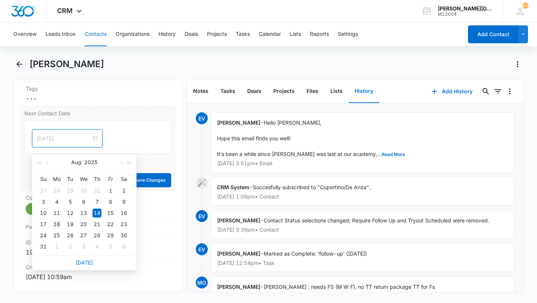
scroll to position [393, 0]
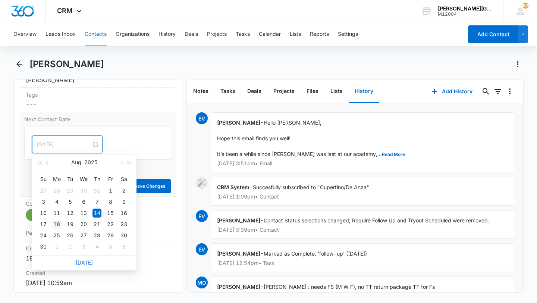
type input "[DATE]"
click at [57, 222] on div "18" at bounding box center [56, 224] width 9 height 9
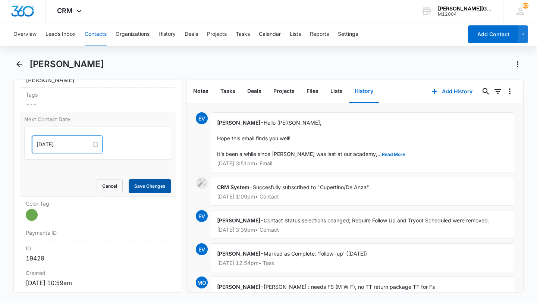
click at [148, 189] on button "Save Changes" at bounding box center [150, 186] width 43 height 14
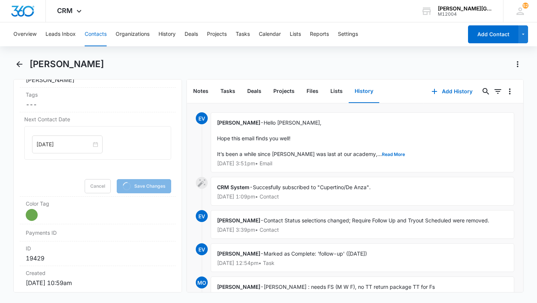
click at [97, 34] on button "Contacts" at bounding box center [96, 34] width 22 height 24
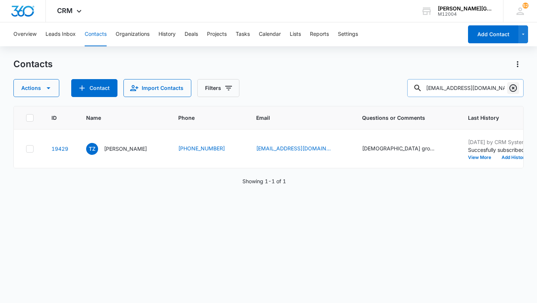
click at [515, 87] on icon "Clear" at bounding box center [513, 88] width 9 height 9
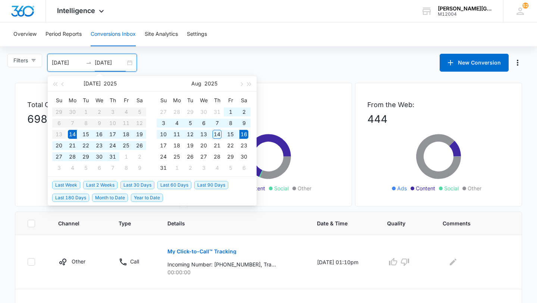
click at [112, 63] on input "08/16/2025" at bounding box center [110, 63] width 31 height 8
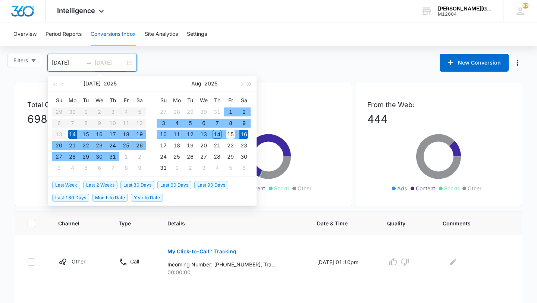
type input "08/15/2025"
click at [235, 134] on div "15" at bounding box center [230, 134] width 9 height 9
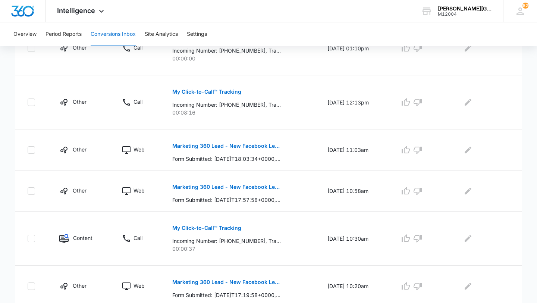
scroll to position [405, 0]
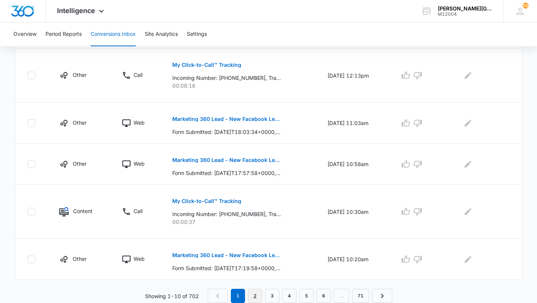
click at [258, 293] on link "2" at bounding box center [255, 296] width 14 height 14
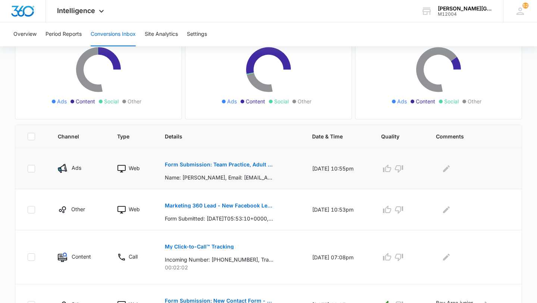
scroll to position [112, 0]
